Goal: Task Accomplishment & Management: Manage account settings

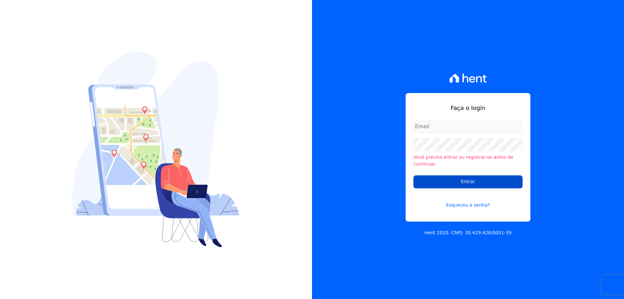
type input "[EMAIL_ADDRESS][DOMAIN_NAME]"
click at [482, 178] on input "Entrar" at bounding box center [467, 181] width 109 height 13
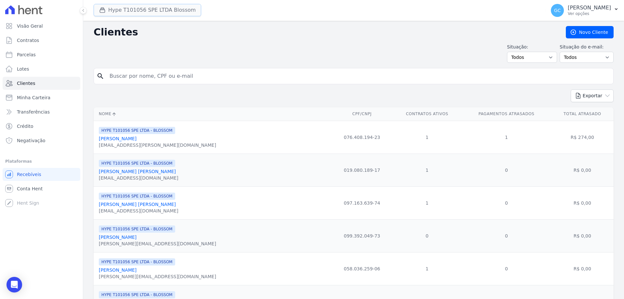
click at [148, 9] on button "Hype T101056 SPE LTDA Blossom" at bounding box center [148, 10] width 108 height 12
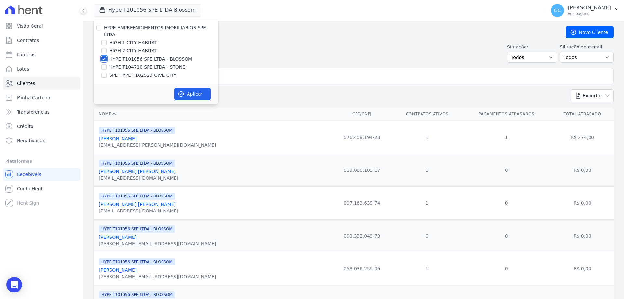
click at [105, 56] on input "HYPE T101056 SPE LTDA - BLOSSOM" at bounding box center [103, 58] width 5 height 5
checkbox input "false"
click at [106, 64] on input "HYPE T104710 SPE LTDA - STONE" at bounding box center [103, 66] width 5 height 5
checkbox input "true"
click at [184, 89] on button "Aplicar" at bounding box center [192, 94] width 36 height 12
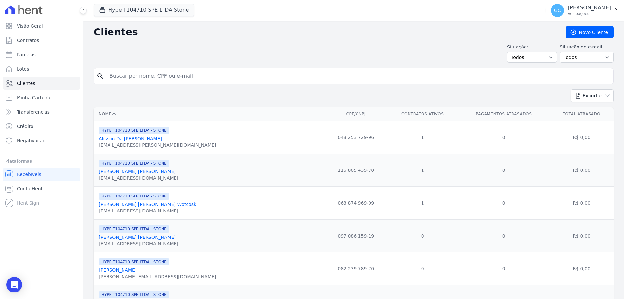
click at [139, 74] on input "search" at bounding box center [358, 76] width 505 height 13
paste input "[PERSON_NAME] [PERSON_NAME] Albuquerque [PERSON_NAME]"
type input "[PERSON_NAME] [PERSON_NAME] Albuquerque [PERSON_NAME]"
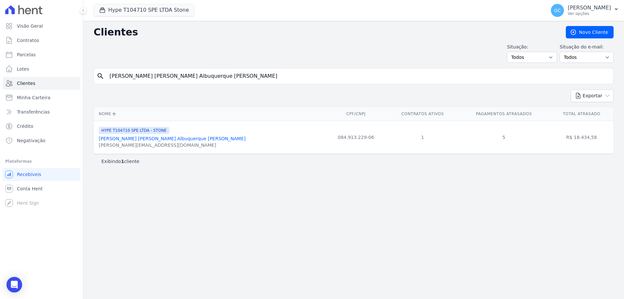
click at [130, 139] on link "[PERSON_NAME] [PERSON_NAME] Albuquerque [PERSON_NAME]" at bounding box center [172, 138] width 147 height 5
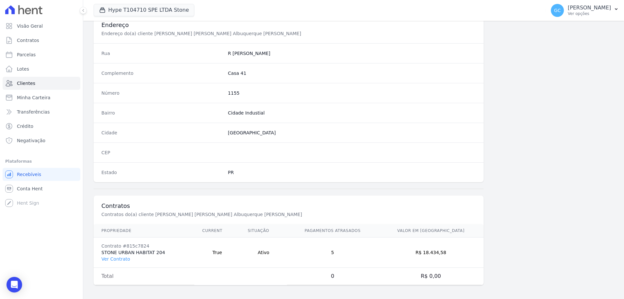
scroll to position [309, 0]
click at [114, 257] on link "Ver Contrato" at bounding box center [115, 256] width 29 height 5
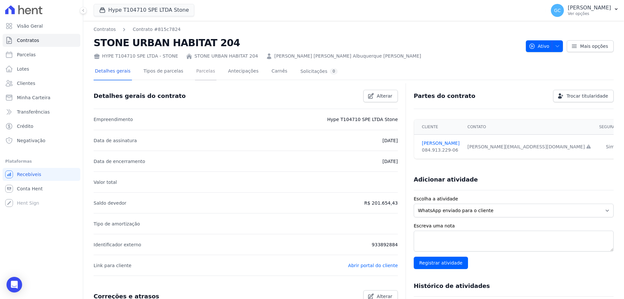
click at [199, 71] on link "Parcelas" at bounding box center [205, 71] width 21 height 17
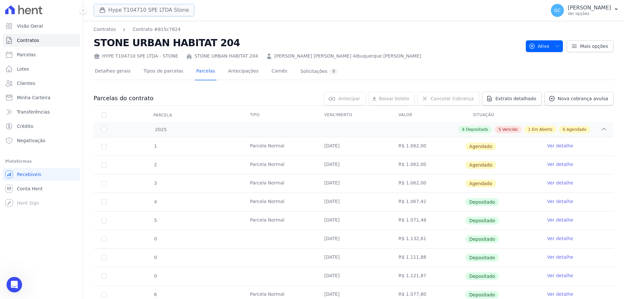
click at [136, 11] on button "Hype T104710 SPE LTDA Stone" at bounding box center [144, 10] width 101 height 12
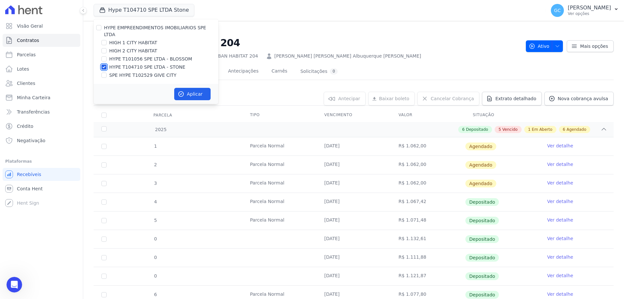
click at [104, 64] on input "HYPE T104710 SPE LTDA - STONE" at bounding box center [103, 66] width 5 height 5
checkbox input "false"
click at [103, 48] on input "HIGH 2 CITY HABITAT" at bounding box center [103, 50] width 5 height 5
checkbox input "true"
click at [104, 40] on input "HIGH 1 CITY HABITAT" at bounding box center [103, 42] width 5 height 5
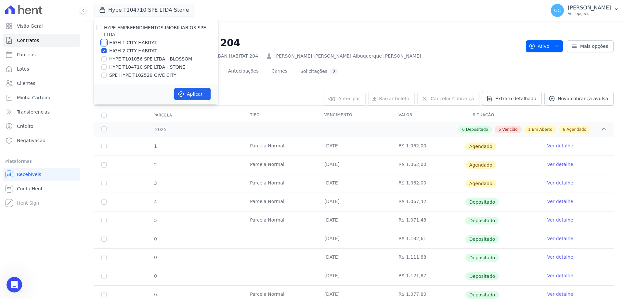
checkbox input "true"
click at [190, 88] on button "Aplicar" at bounding box center [192, 94] width 36 height 12
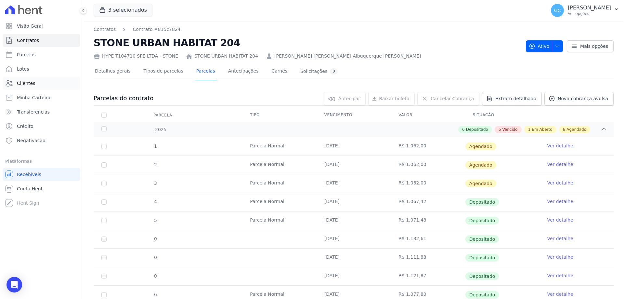
click at [45, 87] on link "Clientes" at bounding box center [42, 83] width 78 height 13
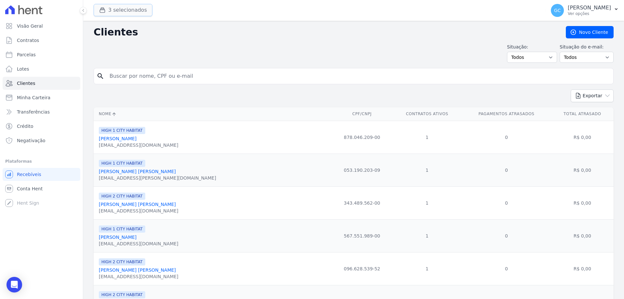
click at [125, 11] on button "3 selecionados" at bounding box center [123, 10] width 59 height 12
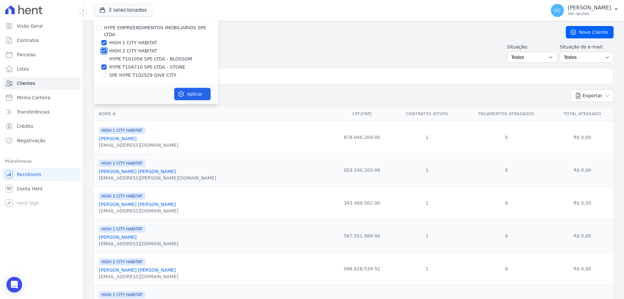
click at [103, 48] on input "HIGH 2 CITY HABITAT" at bounding box center [103, 50] width 5 height 5
checkbox input "false"
click at [104, 40] on input "HIGH 1 CITY HABITAT" at bounding box center [103, 42] width 5 height 5
checkbox input "false"
click at [190, 89] on button "Aplicar" at bounding box center [192, 94] width 36 height 12
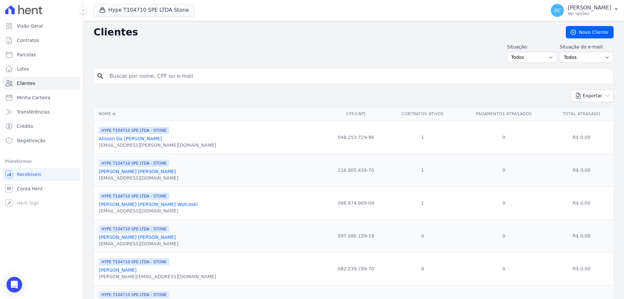
click at [124, 79] on input "search" at bounding box center [358, 76] width 505 height 13
paste input "[PERSON_NAME]"
type input "[PERSON_NAME]"
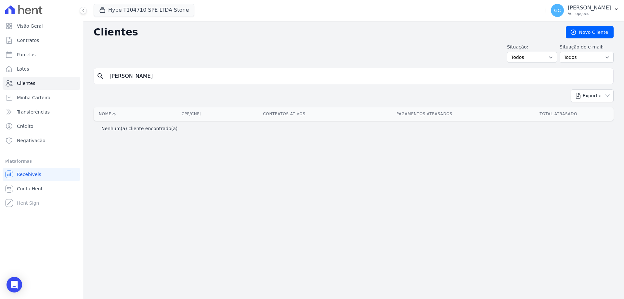
click at [184, 78] on input "[PERSON_NAME]" at bounding box center [358, 76] width 505 height 13
drag, startPoint x: 186, startPoint y: 78, endPoint x: 46, endPoint y: 63, distance: 140.5
click at [46, 63] on div "Visão Geral Contratos [GEOGRAPHIC_DATA] Lotes Clientes Minha Carteira Transferê…" at bounding box center [312, 149] width 624 height 299
paste input "[PERSON_NAME]"
type input "[PERSON_NAME]"
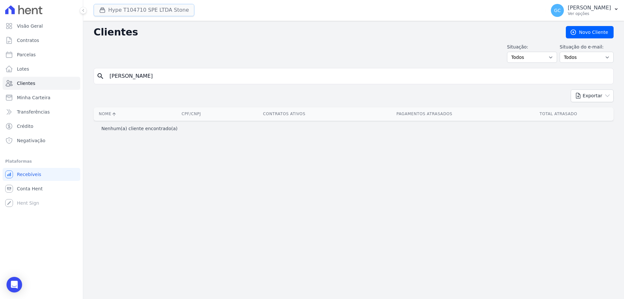
click at [149, 14] on button "Hype T104710 SPE LTDA Stone" at bounding box center [144, 10] width 101 height 12
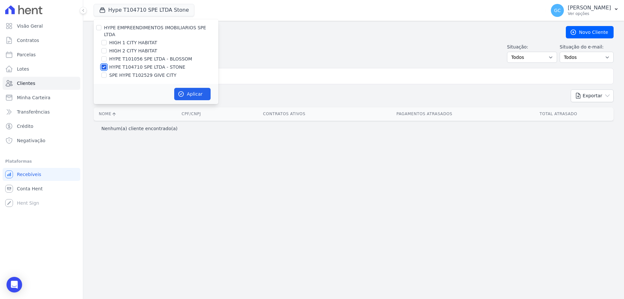
click at [102, 64] on input "HYPE T104710 SPE LTDA - STONE" at bounding box center [103, 66] width 5 height 5
checkbox input "false"
click at [105, 48] on input "HIGH 2 CITY HABITAT" at bounding box center [103, 50] width 5 height 5
checkbox input "true"
click at [103, 40] on input "HIGH 1 CITY HABITAT" at bounding box center [103, 42] width 5 height 5
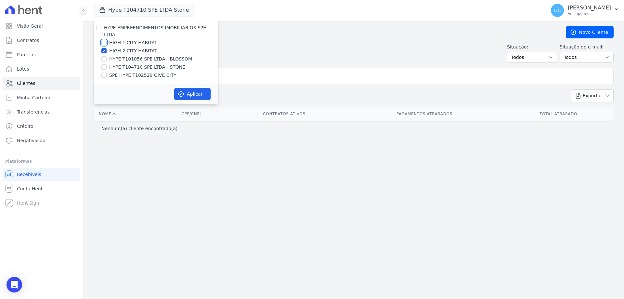
checkbox input "true"
click at [189, 89] on button "Aplicar" at bounding box center [192, 94] width 36 height 12
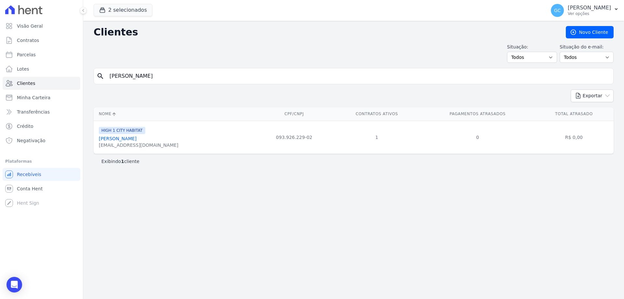
click at [117, 138] on link "[PERSON_NAME]" at bounding box center [118, 138] width 38 height 5
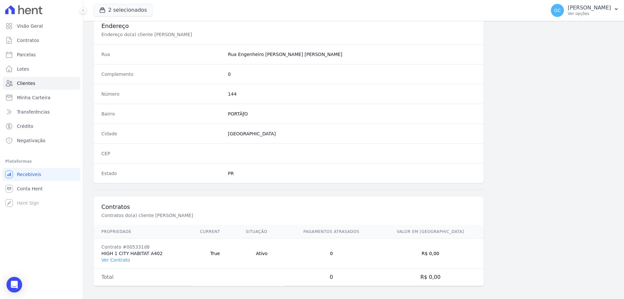
scroll to position [309, 0]
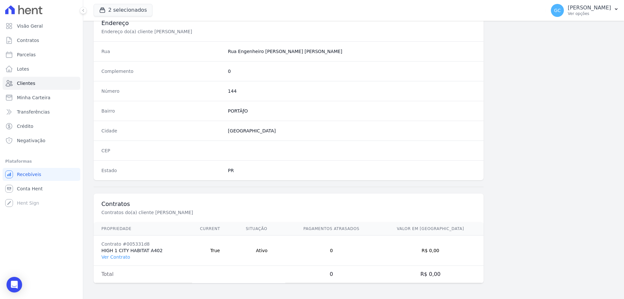
click at [121, 260] on td "Contrato #005331d8 HIGH 1 CITY HABITAT A402 Ver Contrato" at bounding box center [143, 250] width 98 height 30
click at [120, 259] on link "Ver Contrato" at bounding box center [115, 256] width 29 height 5
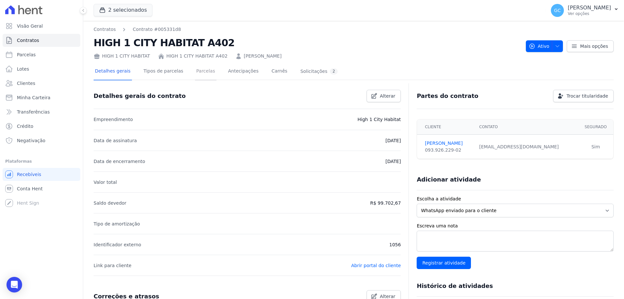
click at [199, 72] on link "Parcelas" at bounding box center [205, 71] width 21 height 17
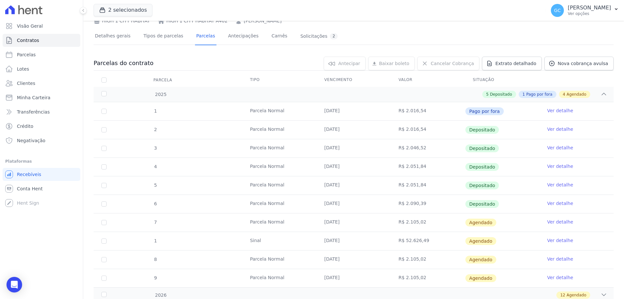
scroll to position [58, 0]
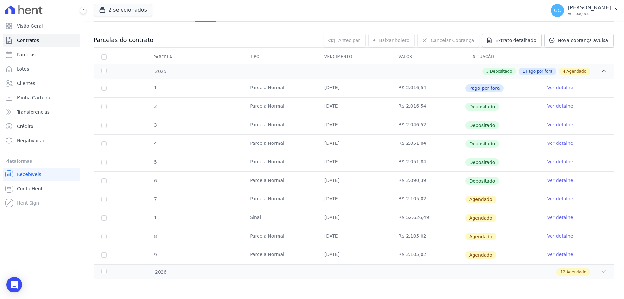
click at [560, 194] on td "Ver detalhe" at bounding box center [576, 199] width 74 height 18
click at [559, 198] on link "Ver detalhe" at bounding box center [560, 198] width 26 height 6
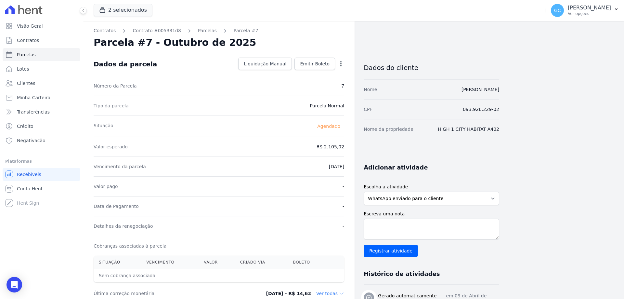
click at [341, 63] on icon "button" at bounding box center [340, 63] width 1 height 5
click at [308, 85] on link "Antecipar" at bounding box center [312, 84] width 57 height 12
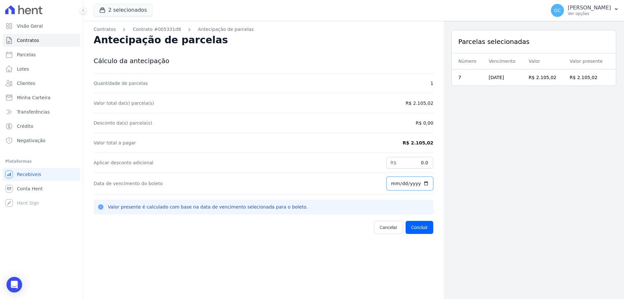
click at [400, 185] on input "[DATE]" at bounding box center [409, 183] width 47 height 14
click at [426, 184] on input "[DATE]" at bounding box center [409, 183] width 47 height 14
click at [422, 183] on input "[DATE]" at bounding box center [409, 183] width 47 height 14
type input "[DATE]"
click at [421, 229] on button "Concluir" at bounding box center [420, 227] width 28 height 13
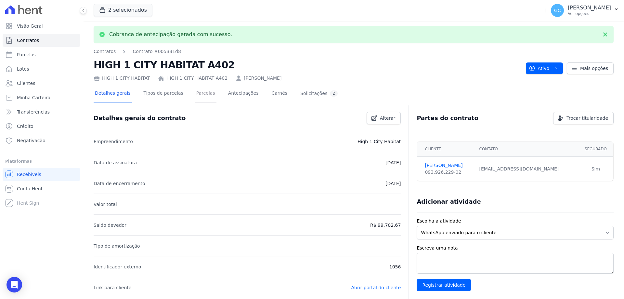
click at [195, 95] on link "Parcelas" at bounding box center [205, 93] width 21 height 17
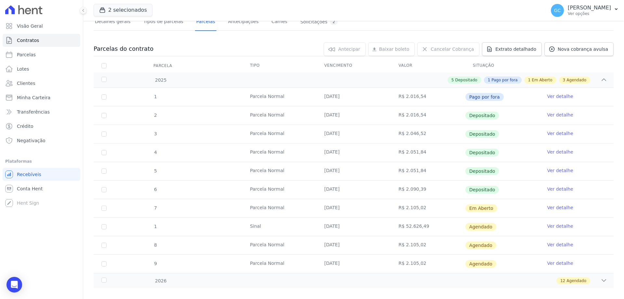
scroll to position [58, 0]
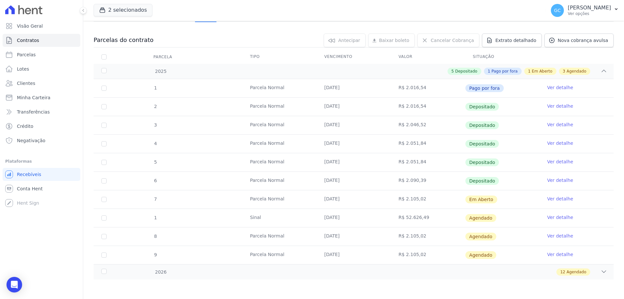
click at [548, 199] on link "Ver detalhe" at bounding box center [560, 198] width 26 height 6
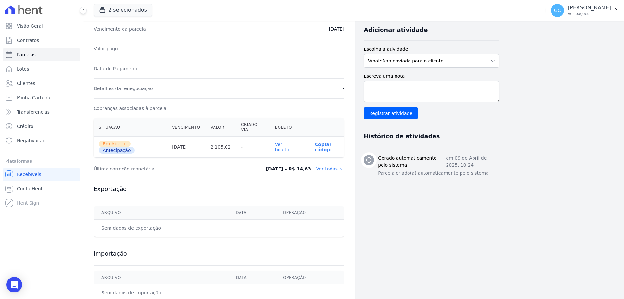
scroll to position [147, 0]
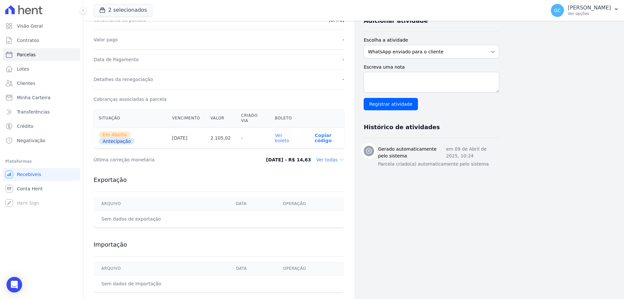
click at [289, 133] on link "Ver boleto" at bounding box center [282, 138] width 14 height 10
click at [36, 173] on span "Recebíveis" at bounding box center [29, 174] width 24 height 6
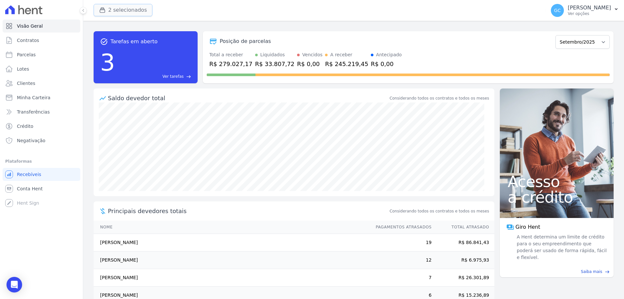
click at [127, 7] on button "2 selecionados" at bounding box center [123, 10] width 59 height 12
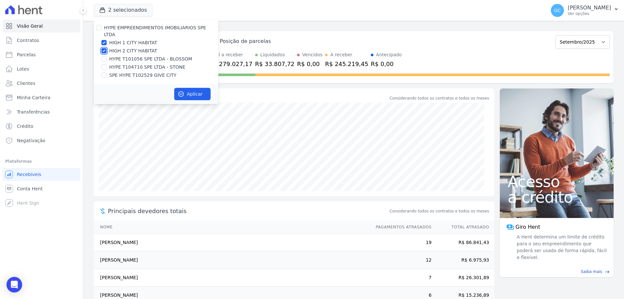
drag, startPoint x: 105, startPoint y: 44, endPoint x: 104, endPoint y: 40, distance: 4.3
click at [105, 48] on input "HIGH 2 CITY HABITAT" at bounding box center [103, 50] width 5 height 5
checkbox input "false"
click at [104, 40] on input "HIGH 1 CITY HABITAT" at bounding box center [103, 42] width 5 height 5
checkbox input "false"
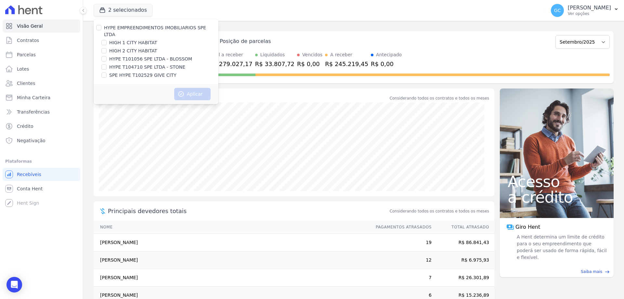
click at [108, 72] on div "SPE HYPE T102529 GIVE CITY" at bounding box center [156, 75] width 125 height 7
click at [104, 72] on input "SPE HYPE T102529 GIVE CITY" at bounding box center [103, 74] width 5 height 5
checkbox input "true"
click at [184, 91] on icon "button" at bounding box center [181, 94] width 6 height 6
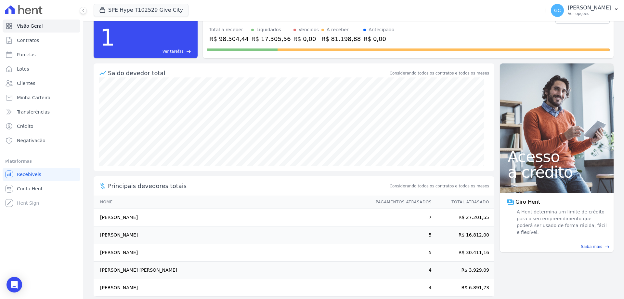
scroll to position [33, 0]
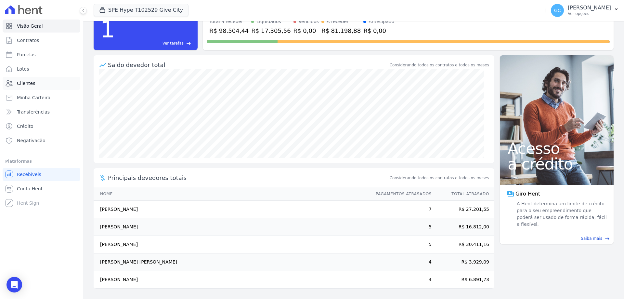
click at [31, 87] on link "Clientes" at bounding box center [42, 83] width 78 height 13
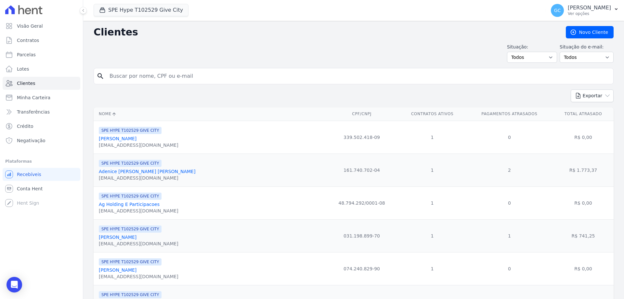
click at [181, 75] on input "search" at bounding box center [358, 76] width 505 height 13
paste input "[PERSON_NAME]"
type input "[PERSON_NAME]"
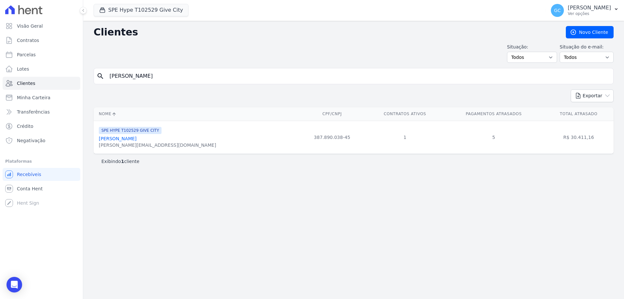
click at [136, 137] on link "[PERSON_NAME]" at bounding box center [118, 138] width 38 height 5
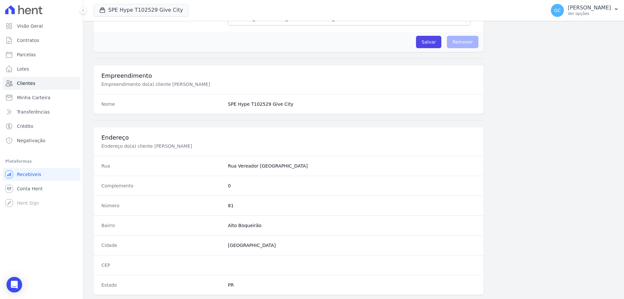
scroll to position [309, 0]
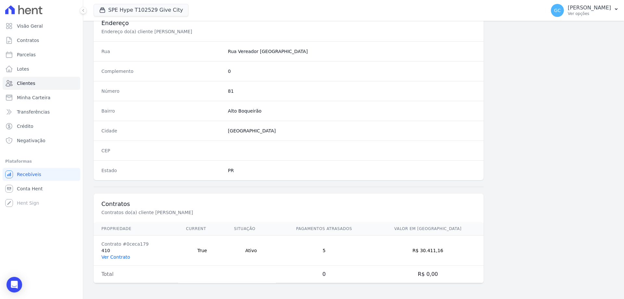
click at [119, 259] on link "Ver Contrato" at bounding box center [115, 256] width 29 height 5
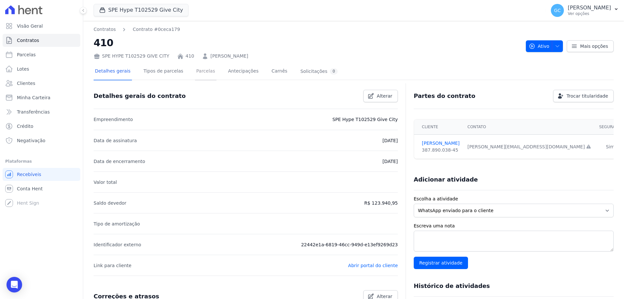
click at [195, 71] on link "Parcelas" at bounding box center [205, 71] width 21 height 17
click at [195, 72] on link "Parcelas" at bounding box center [205, 71] width 21 height 17
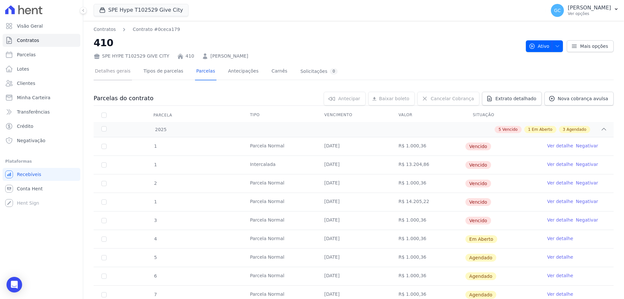
click at [104, 72] on link "Detalhes gerais" at bounding box center [113, 71] width 38 height 17
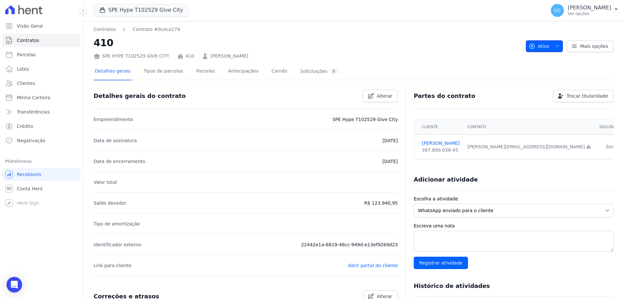
click at [555, 47] on icon "button" at bounding box center [557, 46] width 5 height 5
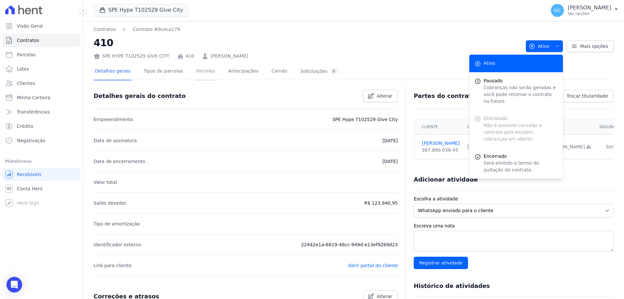
click at [198, 70] on link "Parcelas" at bounding box center [205, 71] width 21 height 17
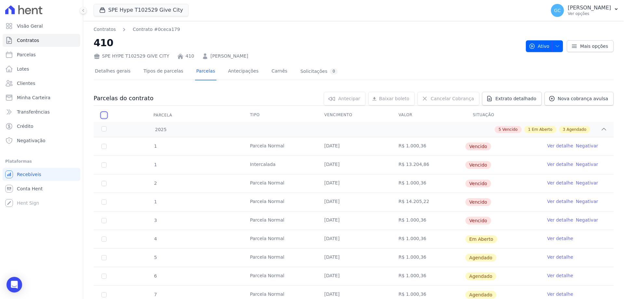
click at [102, 116] on input "checkbox" at bounding box center [103, 114] width 5 height 5
checkbox input "true"
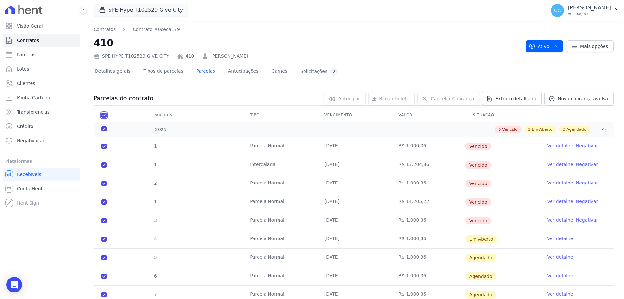
checkbox input "true"
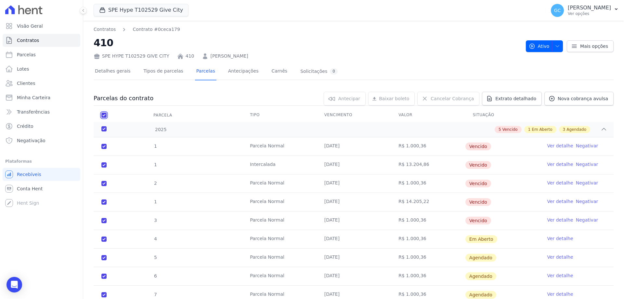
checkbox input "true"
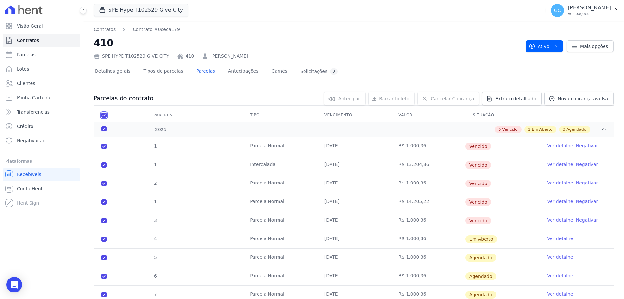
checkbox input "true"
click at [426, 98] on icon at bounding box center [424, 98] width 3 height 3
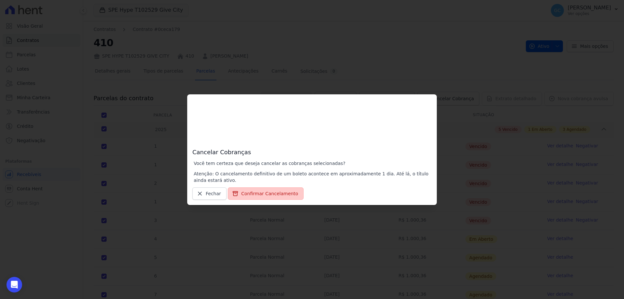
click at [261, 193] on button "Confirmar Cancelamento" at bounding box center [266, 193] width 76 height 12
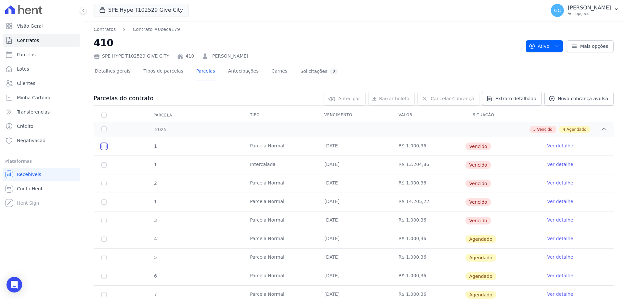
click at [103, 146] on input "checkbox" at bounding box center [103, 146] width 5 height 5
checkbox input "true"
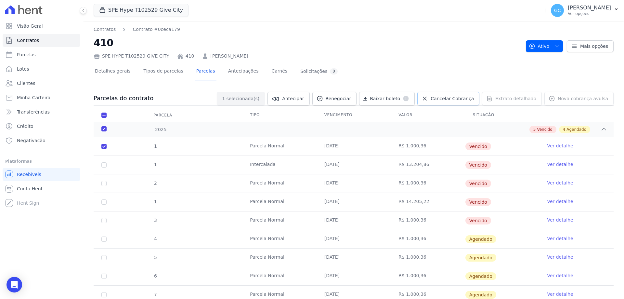
click at [454, 98] on span "Cancelar Cobrança" at bounding box center [452, 98] width 43 height 6
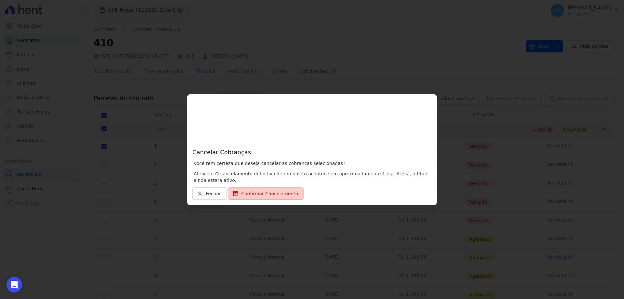
click at [262, 192] on button "Confirmar Cancelamento" at bounding box center [266, 193] width 76 height 12
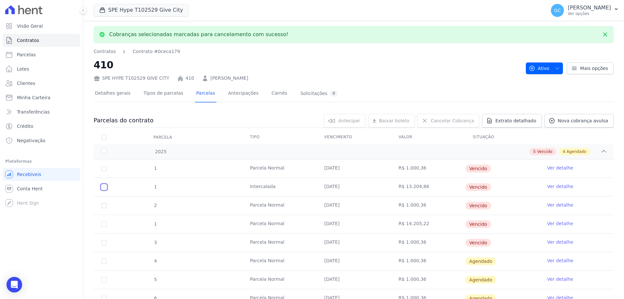
click at [102, 171] on input "checkbox" at bounding box center [103, 168] width 5 height 5
checkbox input "true"
click at [105, 171] on input "checkbox" at bounding box center [103, 168] width 5 height 5
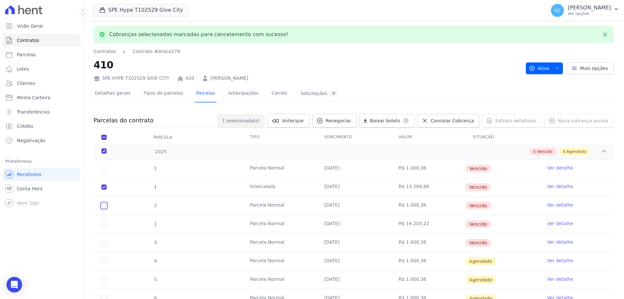
checkbox input "true"
click at [105, 171] on input "checkbox" at bounding box center [103, 168] width 5 height 5
checkbox input "true"
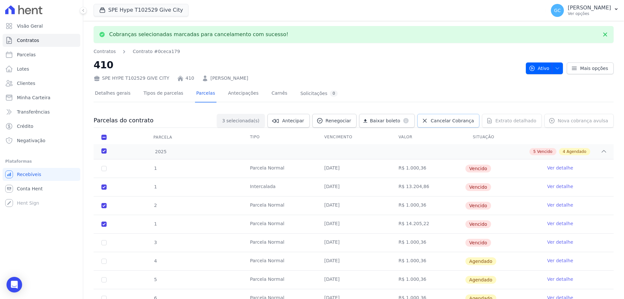
click at [444, 119] on span "Cancelar Cobrança" at bounding box center [452, 120] width 43 height 6
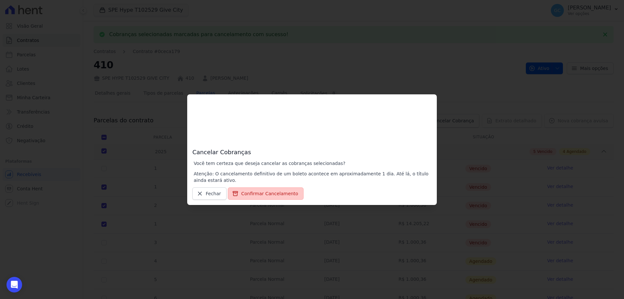
click at [277, 193] on button "Confirmar Cancelamento" at bounding box center [266, 193] width 76 height 12
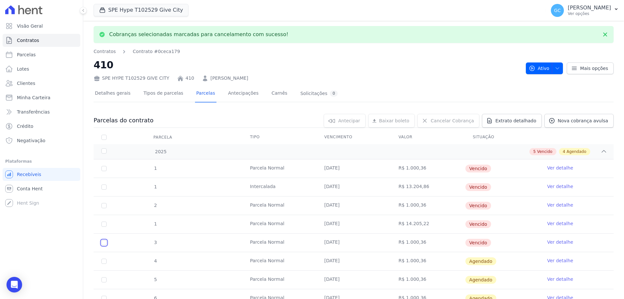
click at [103, 171] on input "checkbox" at bounding box center [103, 168] width 5 height 5
checkbox input "true"
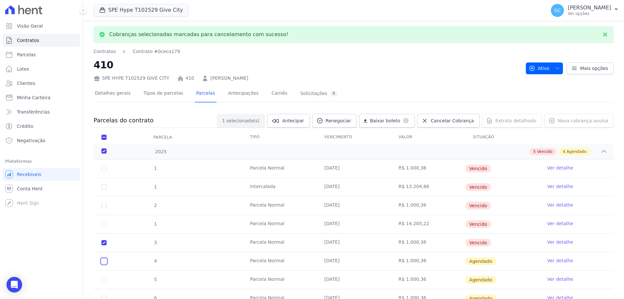
click at [104, 262] on input "checkbox" at bounding box center [103, 260] width 5 height 5
checkbox input "true"
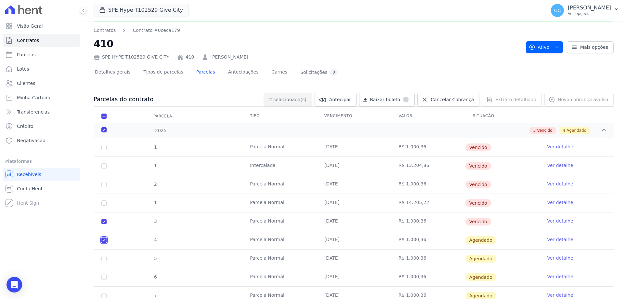
scroll to position [32, 0]
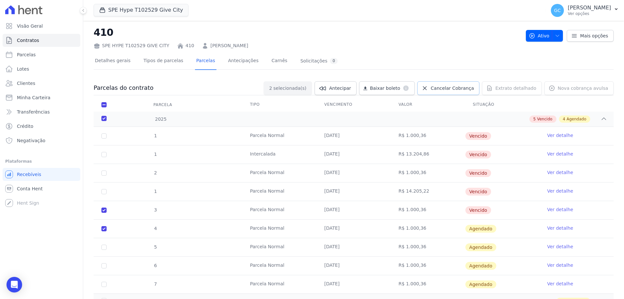
click at [443, 87] on span "Cancelar Cobrança" at bounding box center [452, 88] width 43 height 6
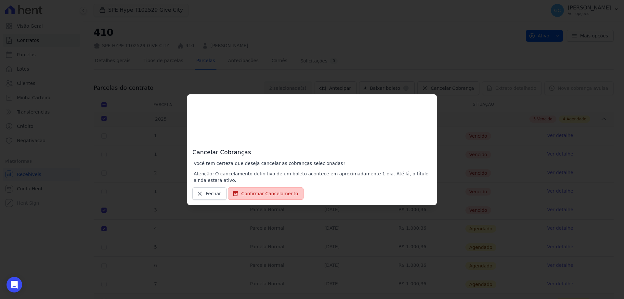
click at [273, 197] on button "Confirmar Cancelamento" at bounding box center [266, 193] width 76 height 12
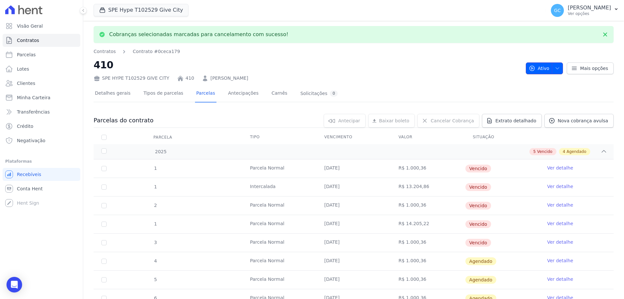
click at [557, 65] on button "Ativo" at bounding box center [544, 68] width 37 height 12
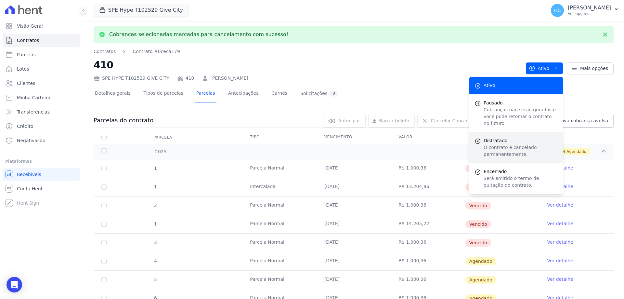
click at [511, 144] on p "O contrato é cancelado permanentemente." at bounding box center [521, 151] width 74 height 14
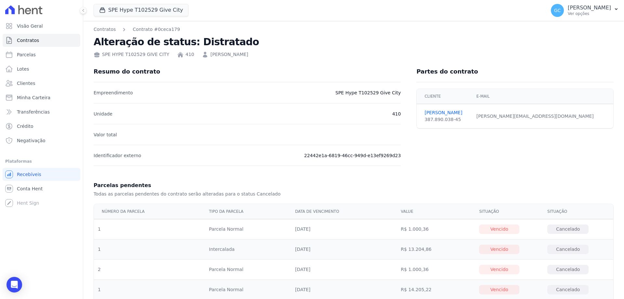
drag, startPoint x: 258, startPoint y: 55, endPoint x: 201, endPoint y: 55, distance: 57.2
click at [201, 55] on div "SPE HYPE T102529 GIVE CITY 410 Guilherme Wagner Ferreira" at bounding box center [354, 52] width 520 height 9
copy link "[PERSON_NAME]"
